Goal: Navigation & Orientation: Go to known website

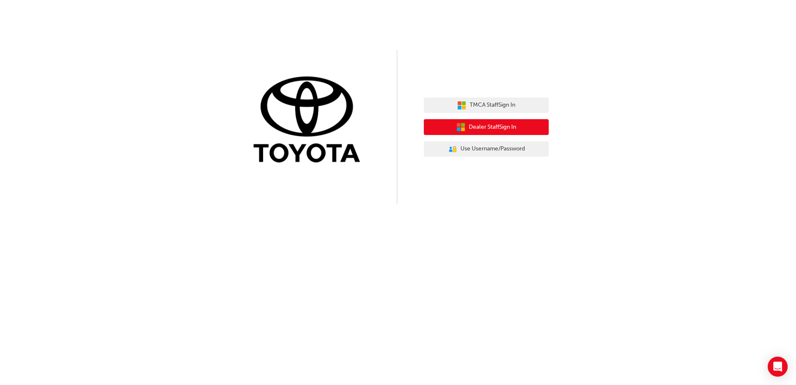
click at [486, 128] on span "Dealer Staff Sign In" at bounding box center [492, 127] width 47 height 10
